Goal: Check status: Check status

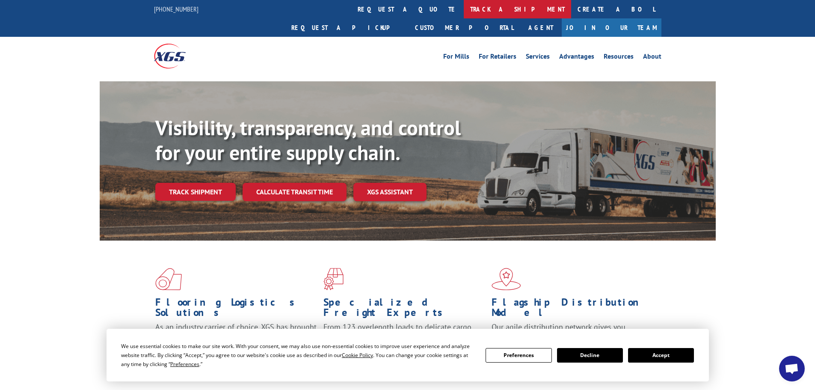
click at [464, 9] on link "track a shipment" at bounding box center [517, 9] width 107 height 18
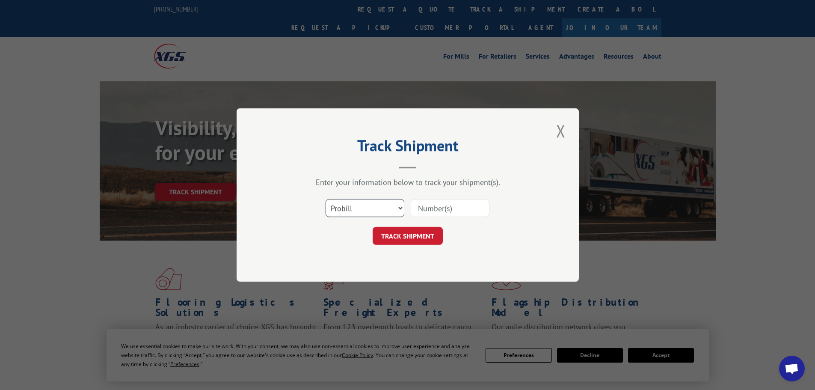
click at [355, 206] on select "Select category... Probill BOL PO" at bounding box center [364, 208] width 79 height 18
select select "bol"
click at [325, 199] on select "Select category... Probill BOL PO" at bounding box center [364, 208] width 79 height 18
click at [432, 204] on input at bounding box center [450, 208] width 79 height 18
paste input "5947689"
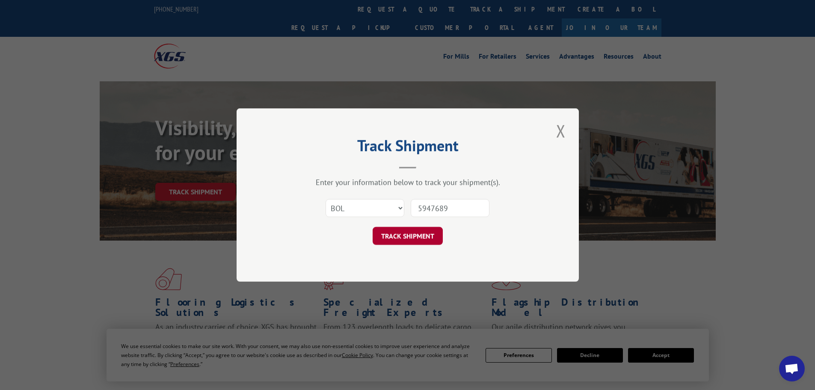
type input "5947689"
click at [406, 237] on button "TRACK SHIPMENT" at bounding box center [407, 236] width 70 height 18
